Goal: Task Accomplishment & Management: Manage account settings

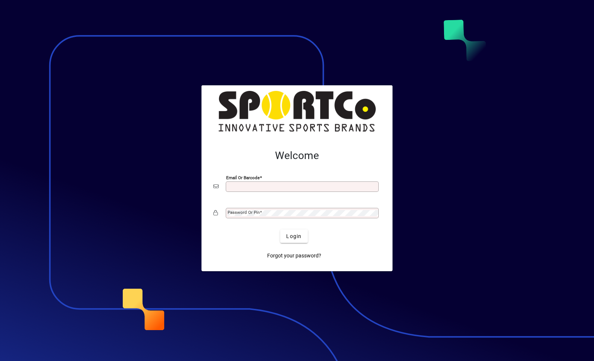
type input "**********"
click at [294, 236] on button "Login" at bounding box center [293, 236] width 27 height 13
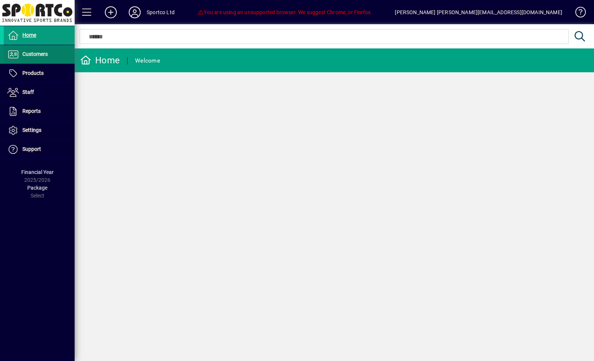
click at [35, 59] on span at bounding box center [39, 54] width 71 height 18
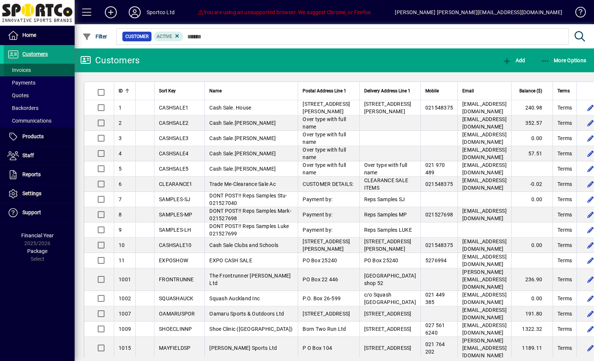
click at [28, 67] on span "Invoices" at bounding box center [18, 70] width 23 height 6
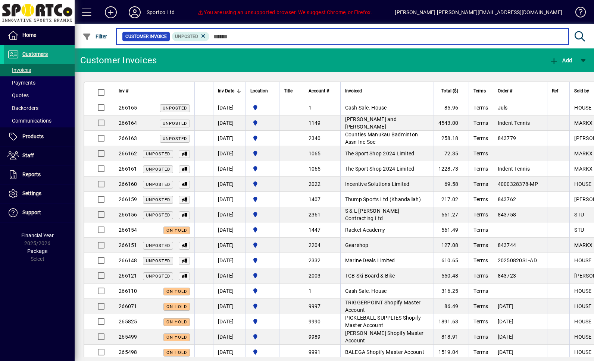
click at [226, 41] on input "text" at bounding box center [386, 36] width 353 height 10
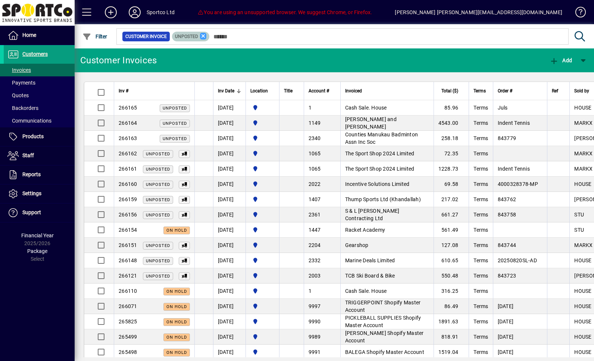
click at [207, 38] on icon at bounding box center [203, 36] width 7 height 7
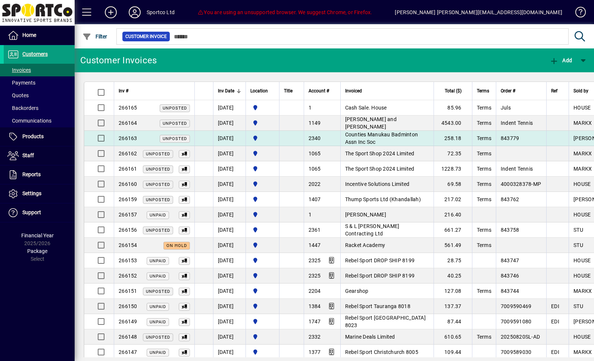
click at [370, 142] on span "Counties Manukau Badminton Assn Inc Soc" at bounding box center [381, 138] width 73 height 13
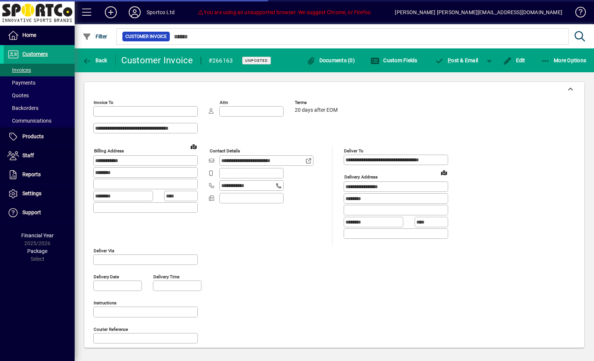
type input "**********"
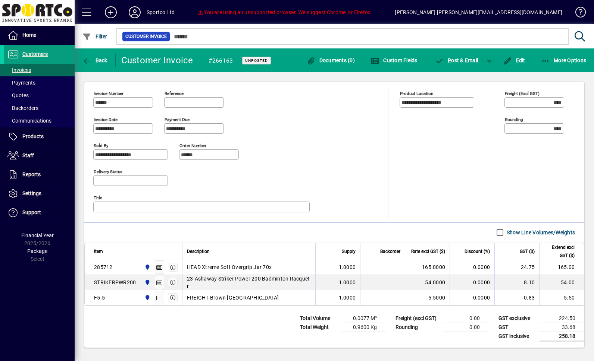
scroll to position [281, 0]
click at [93, 56] on span "button" at bounding box center [95, 60] width 29 height 18
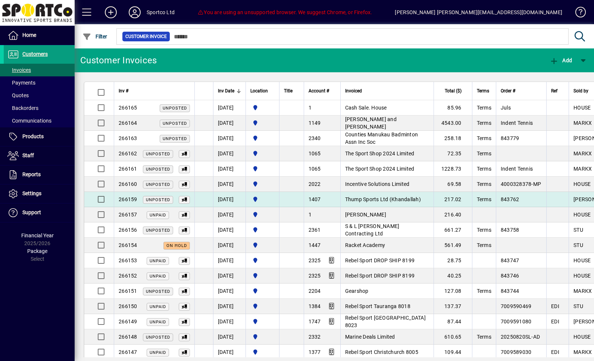
click at [376, 198] on td "Thump Sports Ltd (Khandallah)" at bounding box center [386, 199] width 93 height 15
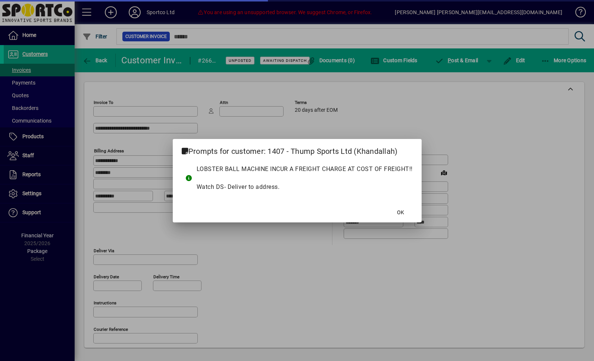
type input "**********"
click at [393, 211] on span at bounding box center [401, 213] width 24 height 18
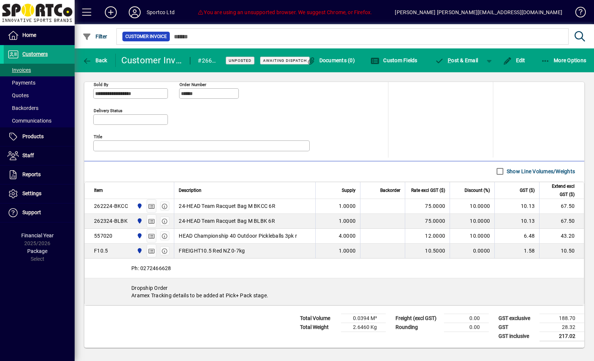
scroll to position [350, 0]
click at [96, 65] on span "button" at bounding box center [95, 60] width 29 height 18
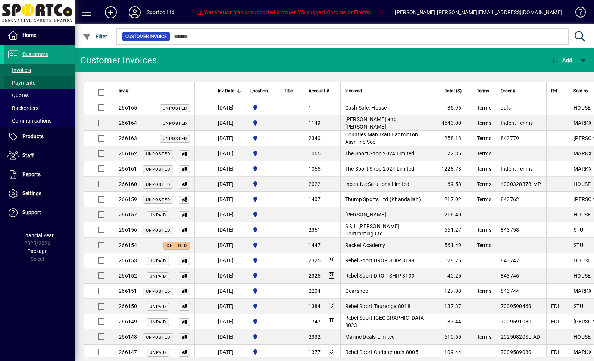
click at [29, 75] on span at bounding box center [39, 83] width 71 height 18
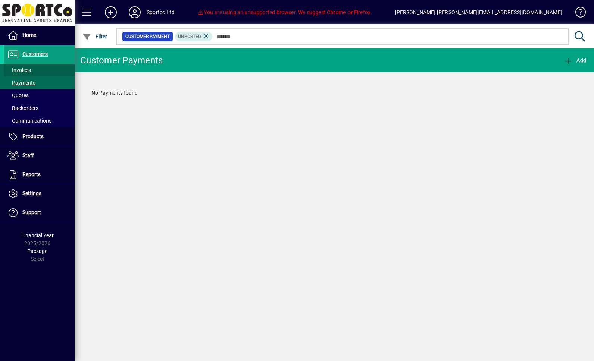
click at [25, 72] on span "Invoices" at bounding box center [18, 70] width 23 height 6
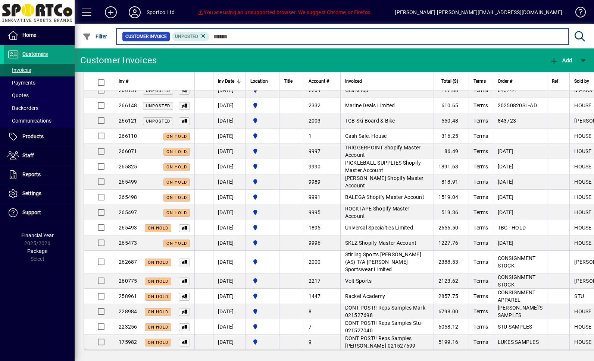
scroll to position [155, 0]
